Goal: Transaction & Acquisition: Purchase product/service

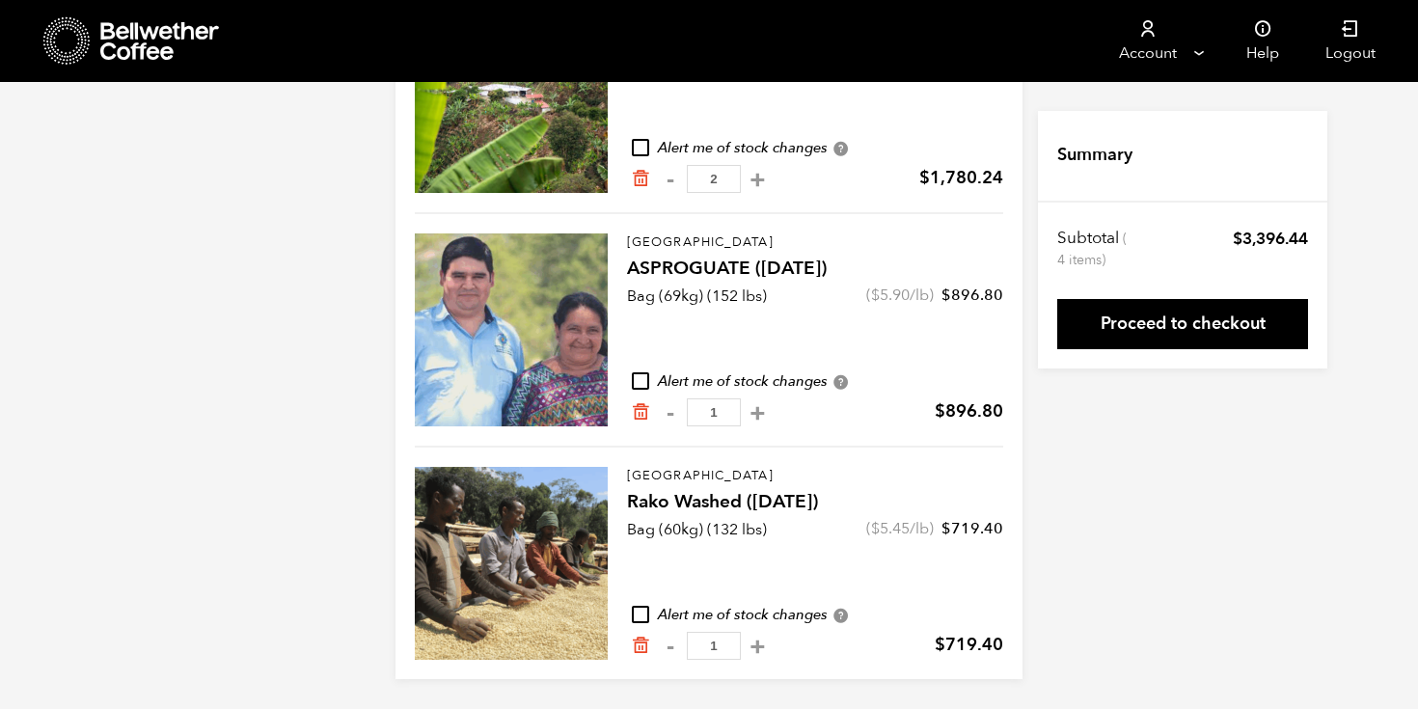
scroll to position [303, 0]
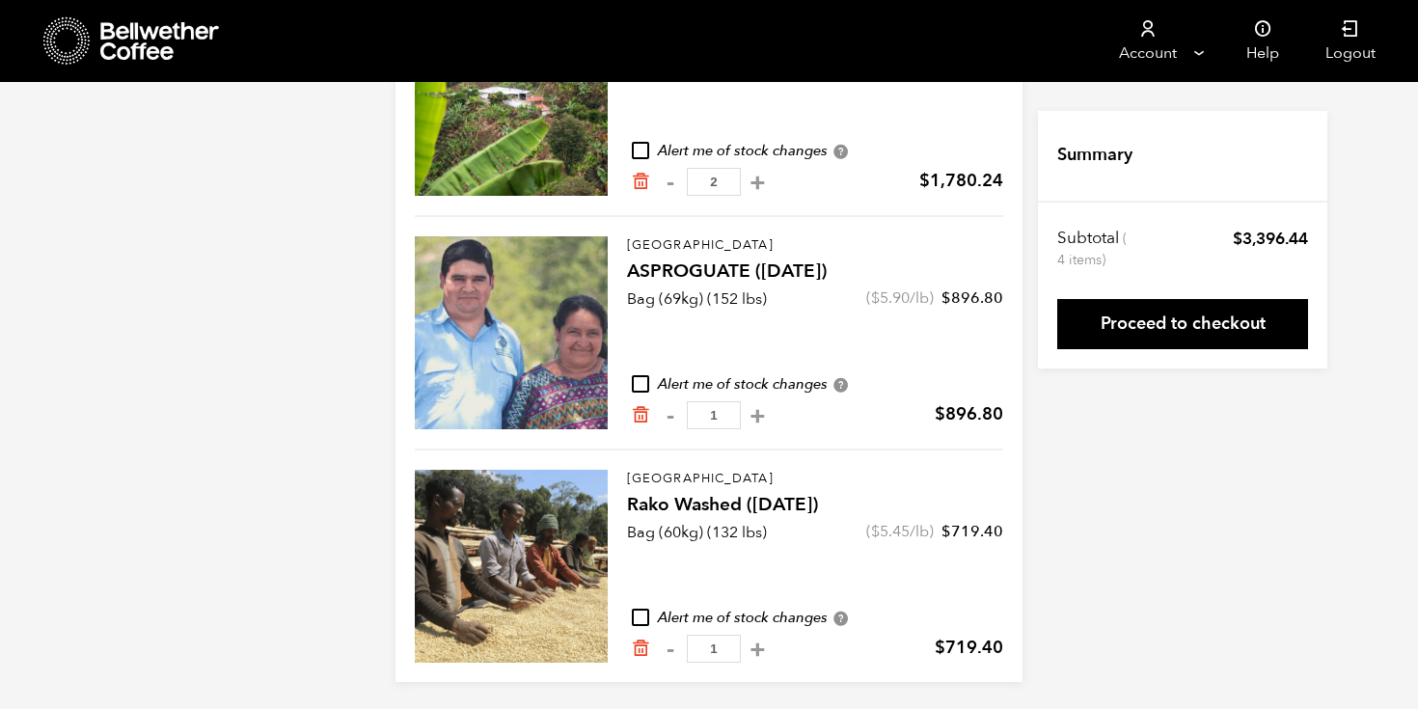
click at [682, 269] on h4 "ASPROGUATE ([DATE])" at bounding box center [815, 272] width 376 height 27
click at [561, 289] on div at bounding box center [511, 332] width 193 height 193
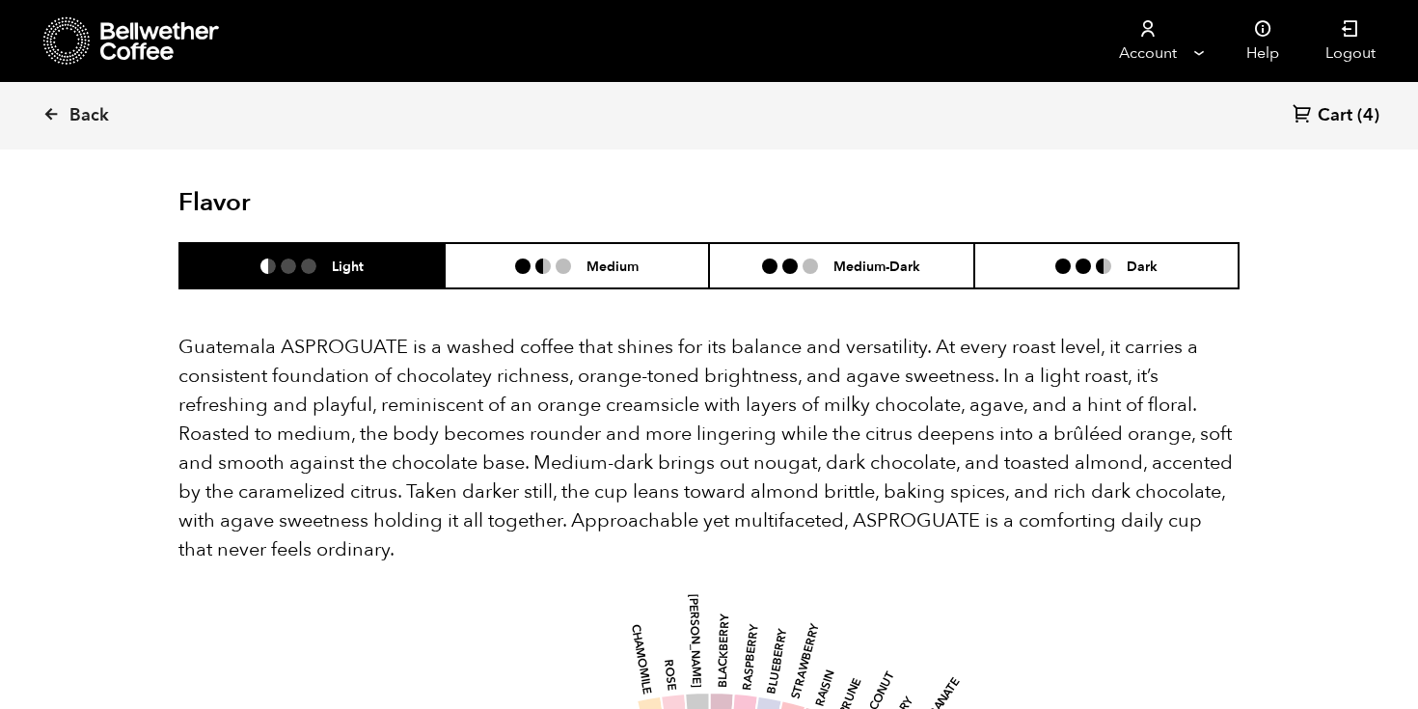
scroll to position [1181, 0]
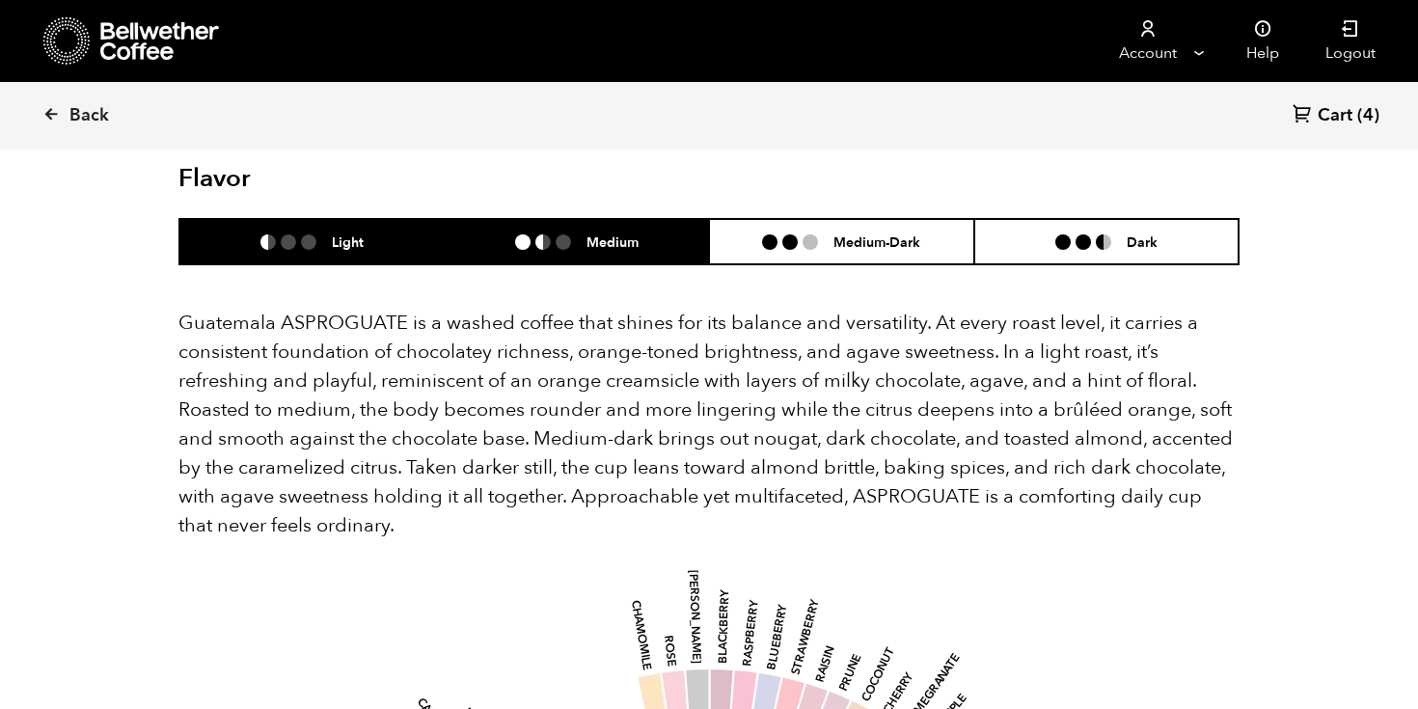
click at [551, 245] on ul at bounding box center [550, 241] width 71 height 15
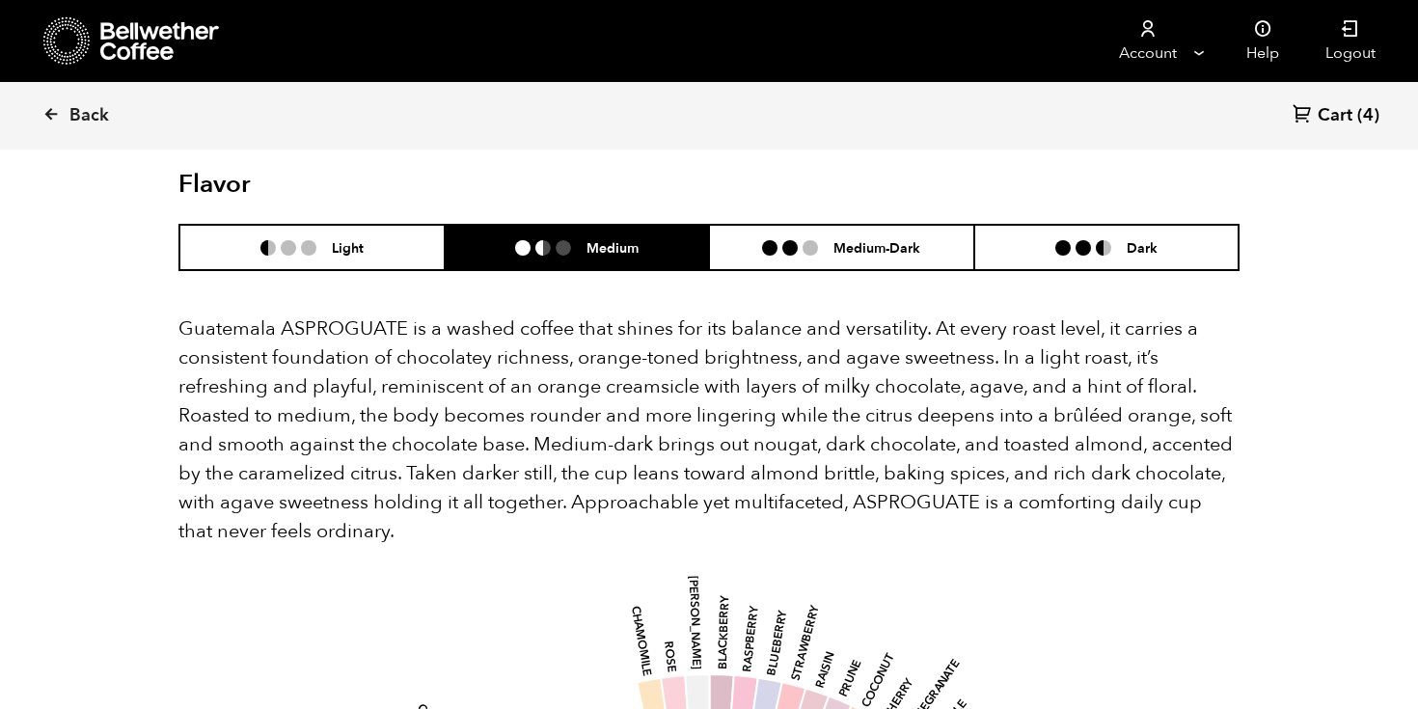
scroll to position [1065, 0]
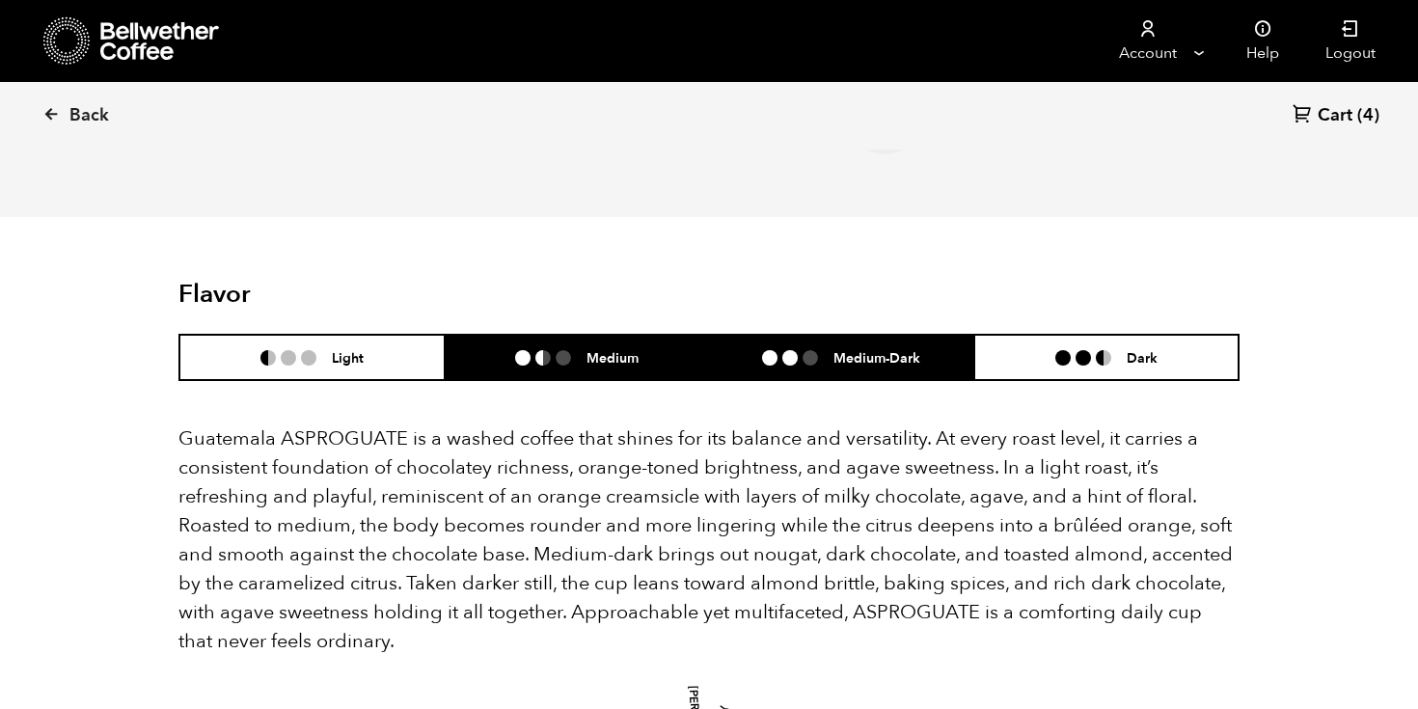
click at [824, 371] on li "Medium-Dark" at bounding box center [841, 357] width 265 height 45
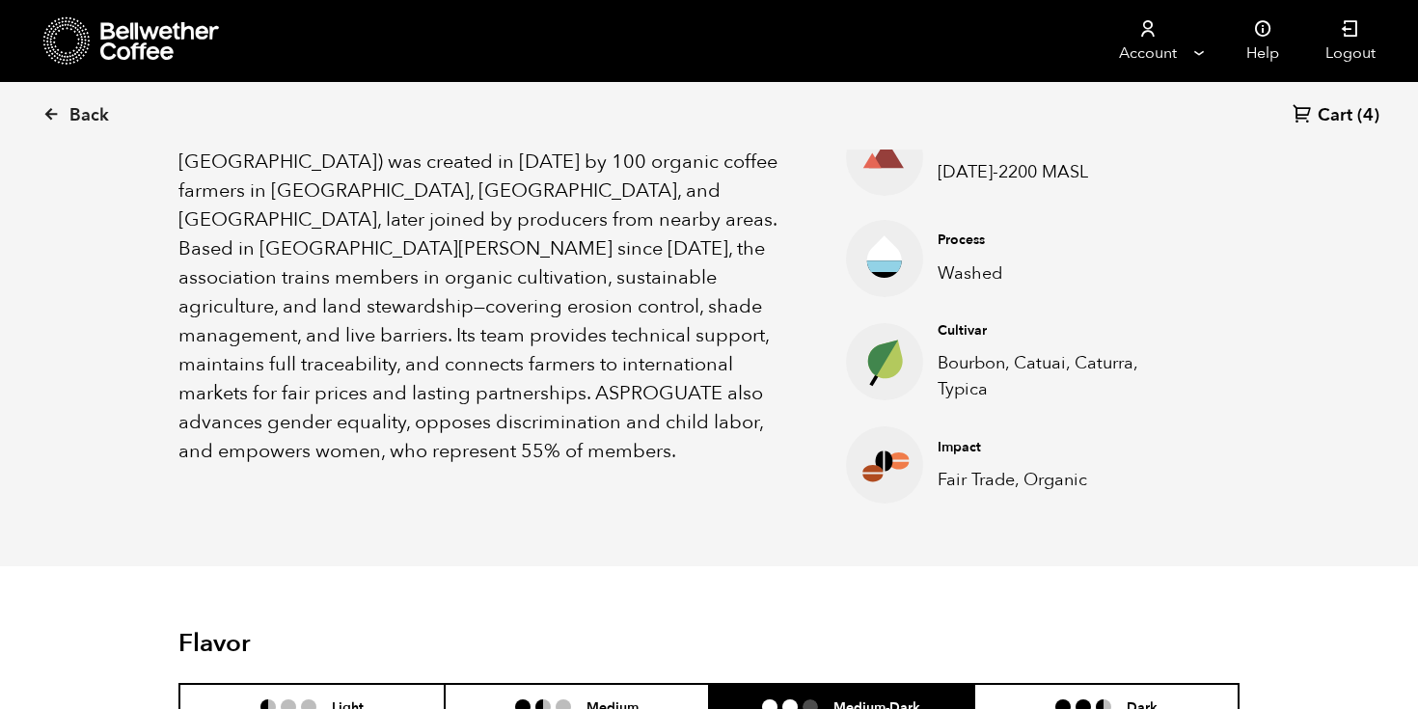
scroll to position [0, 0]
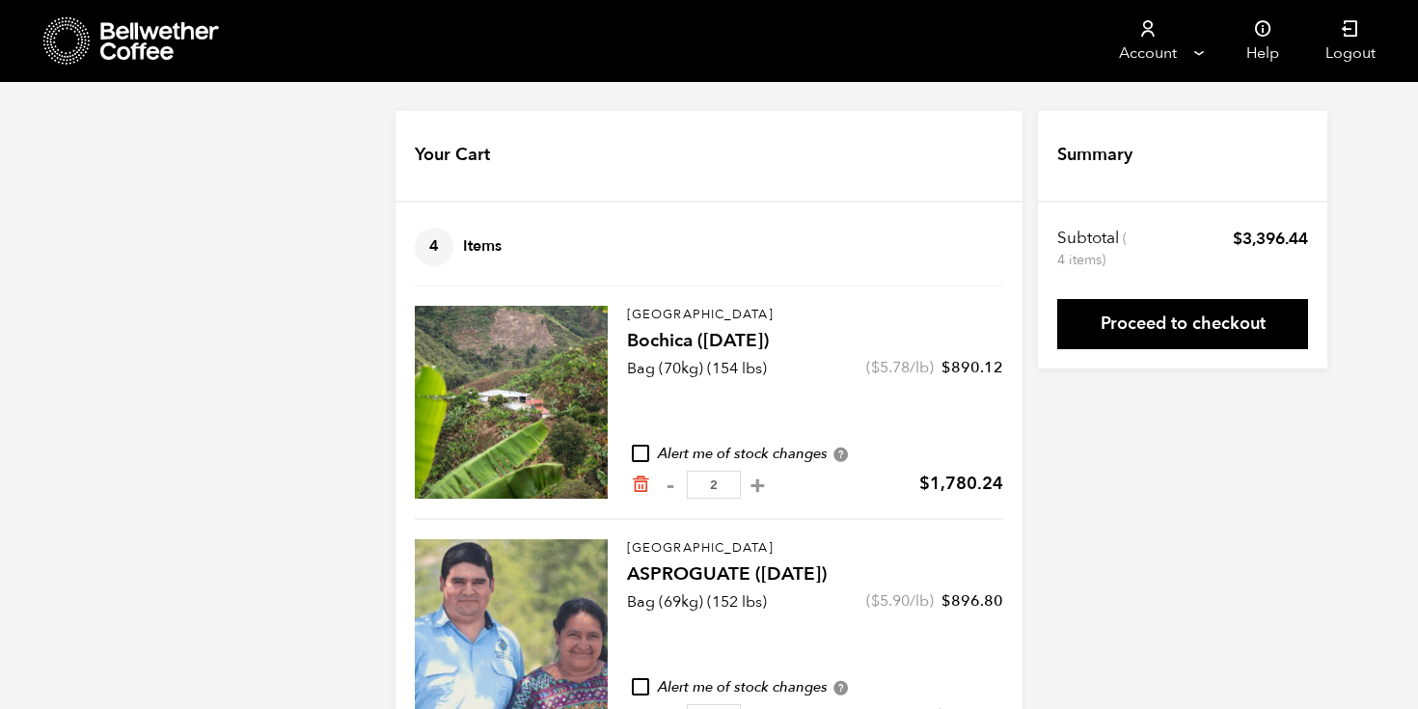
scroll to position [303, 0]
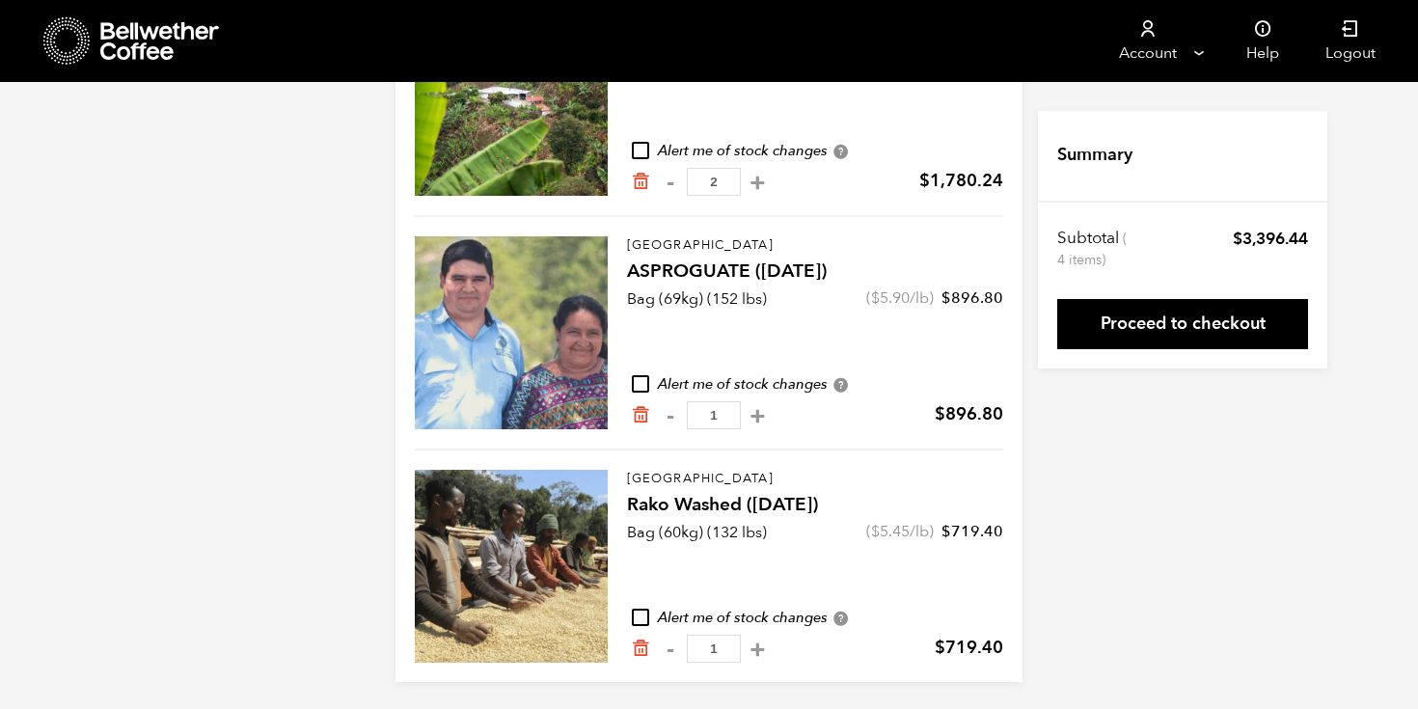
click at [526, 537] on div at bounding box center [511, 566] width 193 height 193
